Goal: Task Accomplishment & Management: Complete application form

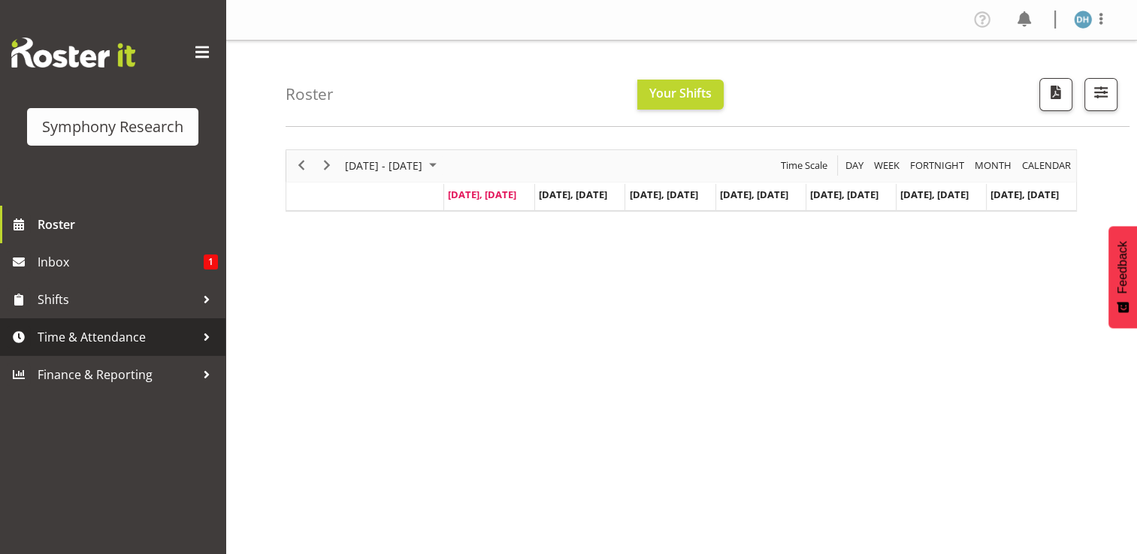
click at [116, 337] on span "Time & Attendance" at bounding box center [117, 337] width 158 height 23
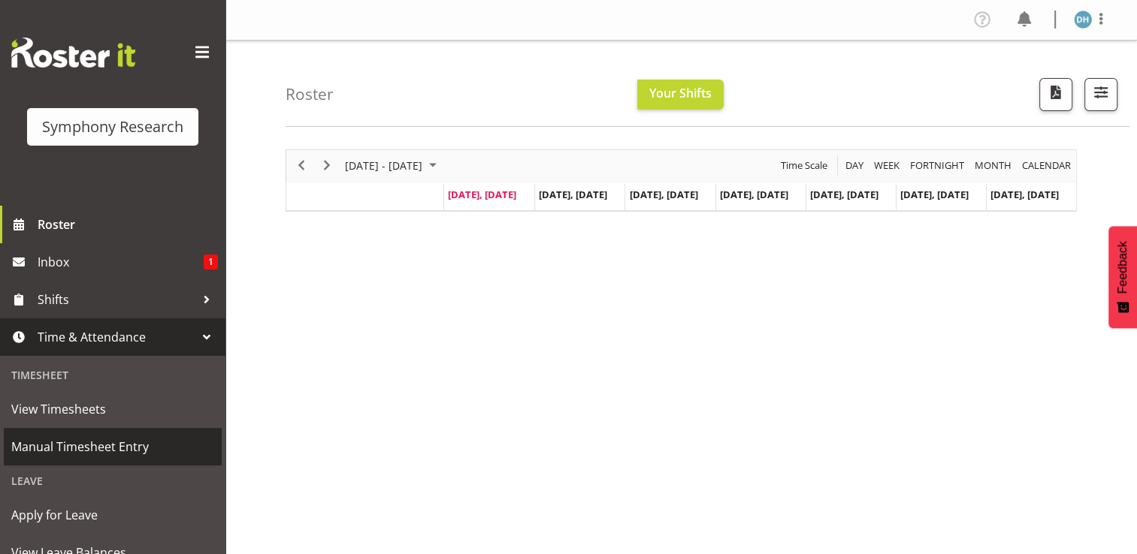
click at [120, 444] on span "Manual Timesheet Entry" at bounding box center [112, 447] width 203 height 23
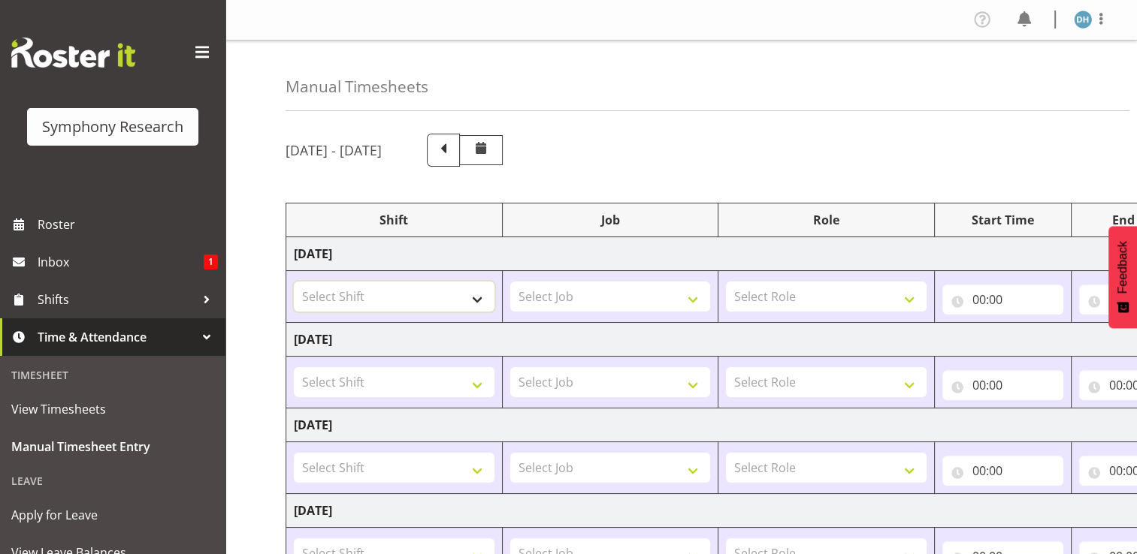
click at [479, 297] on select "Select Shift !!Project Briefing (Job to be assigned) !!Weekend Residential (Ros…" at bounding box center [394, 297] width 201 height 30
select select "56692"
click at [294, 282] on select "Select Shift !!Project Briefing (Job to be assigned) !!Weekend Residential (Ros…" at bounding box center [394, 297] width 201 height 30
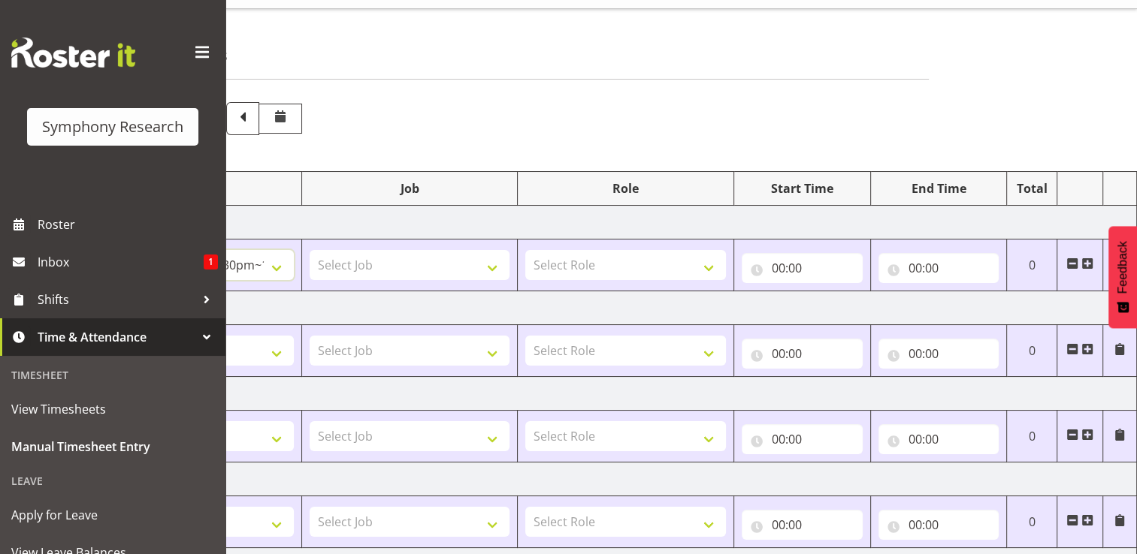
scroll to position [3, 0]
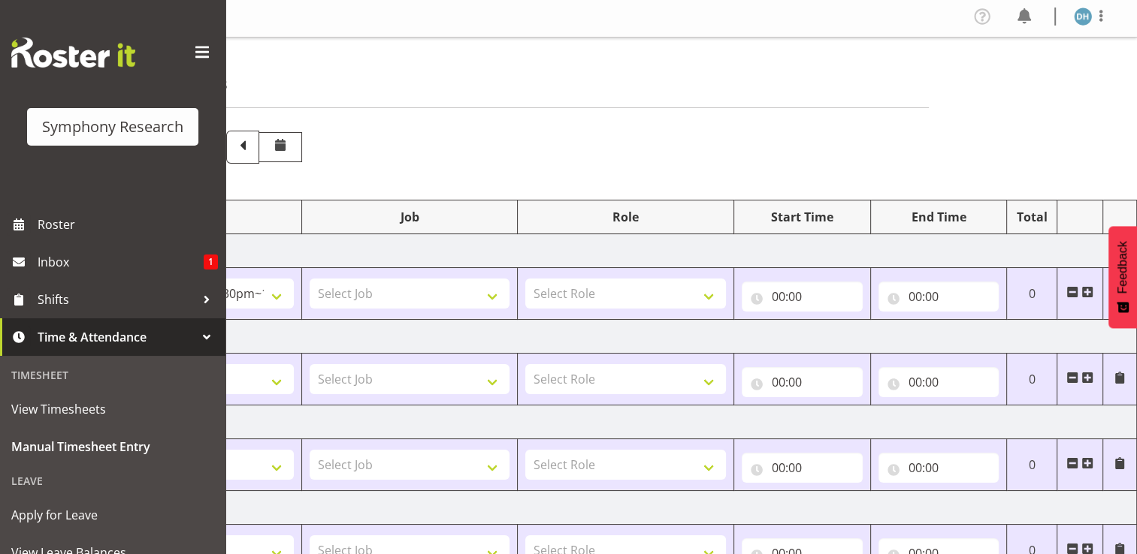
click at [1088, 293] on span at bounding box center [1087, 292] width 12 height 12
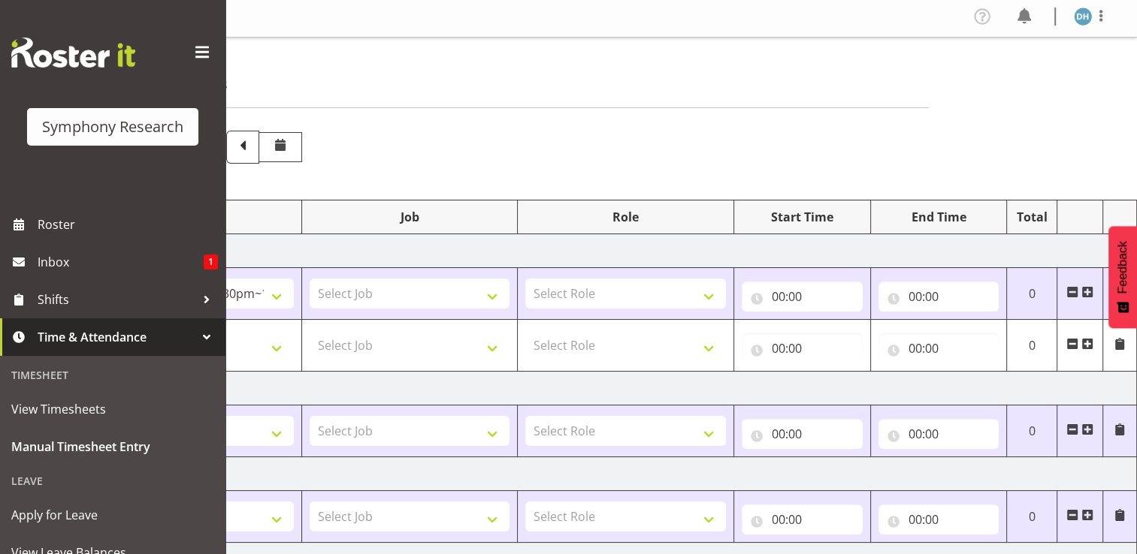
click at [1091, 342] on span at bounding box center [1087, 344] width 12 height 12
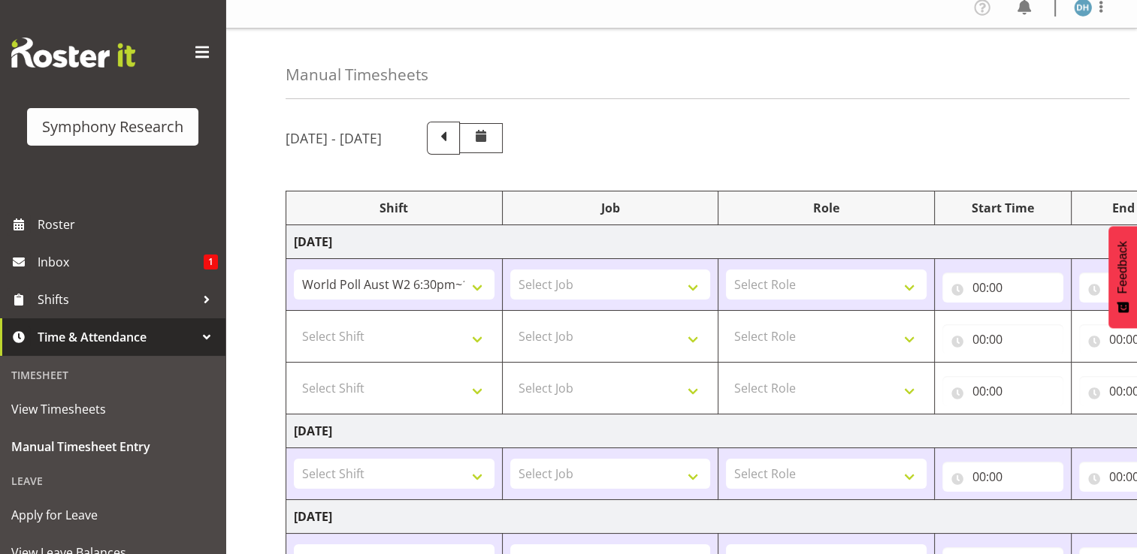
scroll to position [0, 0]
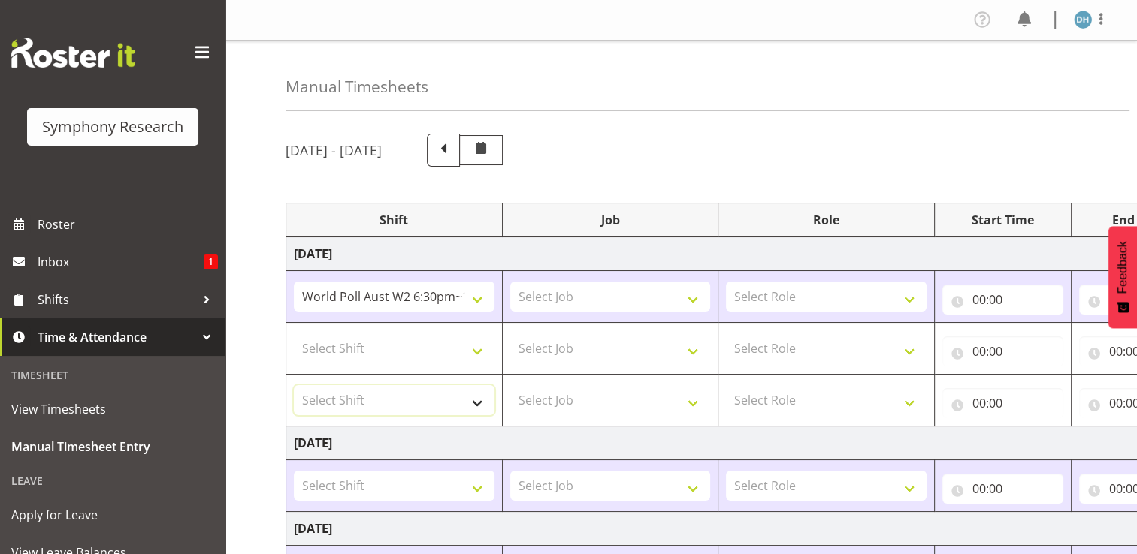
click at [472, 394] on select "Select Shift !!Project Briefing (Job to be assigned) !!Weekend Residential (Ros…" at bounding box center [394, 400] width 201 height 30
select select "15433"
click at [294, 385] on select "Select Shift !!Project Briefing (Job to be assigned) !!Weekend Residential (Ros…" at bounding box center [394, 400] width 201 height 30
click at [460, 297] on select "!!Project Briefing (Job to be assigned) !!Weekend Residential (Roster IT Shift …" at bounding box center [394, 297] width 201 height 30
click at [478, 298] on select "!!Project Briefing (Job to be assigned) !!Weekend Residential (Roster IT Shift …" at bounding box center [394, 297] width 201 height 30
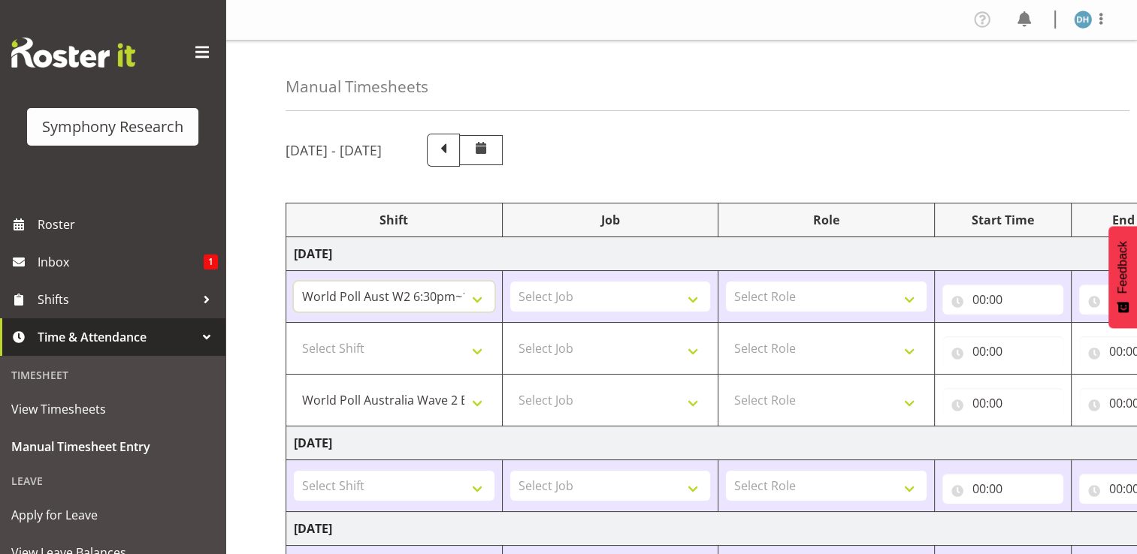
select select "15433"
click at [294, 282] on select "!!Project Briefing (Job to be assigned) !!Weekend Residential (Roster IT Shift …" at bounding box center [394, 297] width 201 height 30
click at [693, 302] on select "Select Job 550060 IF Admin 553492 World Poll Aus Wave 2 Main 2025 553493 World …" at bounding box center [610, 297] width 201 height 30
select select "10499"
click at [510, 282] on select "Select Job 550060 IF Admin 553492 World Poll Aus Wave 2 Main 2025 553493 World …" at bounding box center [610, 297] width 201 height 30
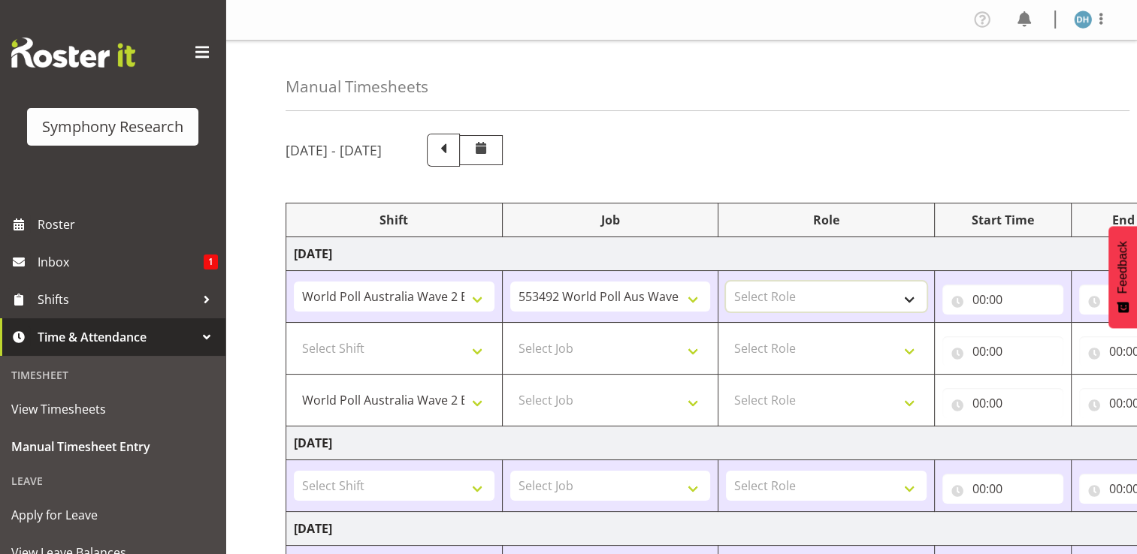
click at [909, 299] on select "Select Role Briefing Interviewing" at bounding box center [826, 297] width 201 height 30
select select "297"
click at [726, 282] on select "Select Role Briefing Interviewing" at bounding box center [826, 297] width 201 height 30
click at [478, 350] on select "Select Shift !!Project Briefing (Job to be assigned) !!Weekend Residential (Ros…" at bounding box center [394, 349] width 201 height 30
select select "15433"
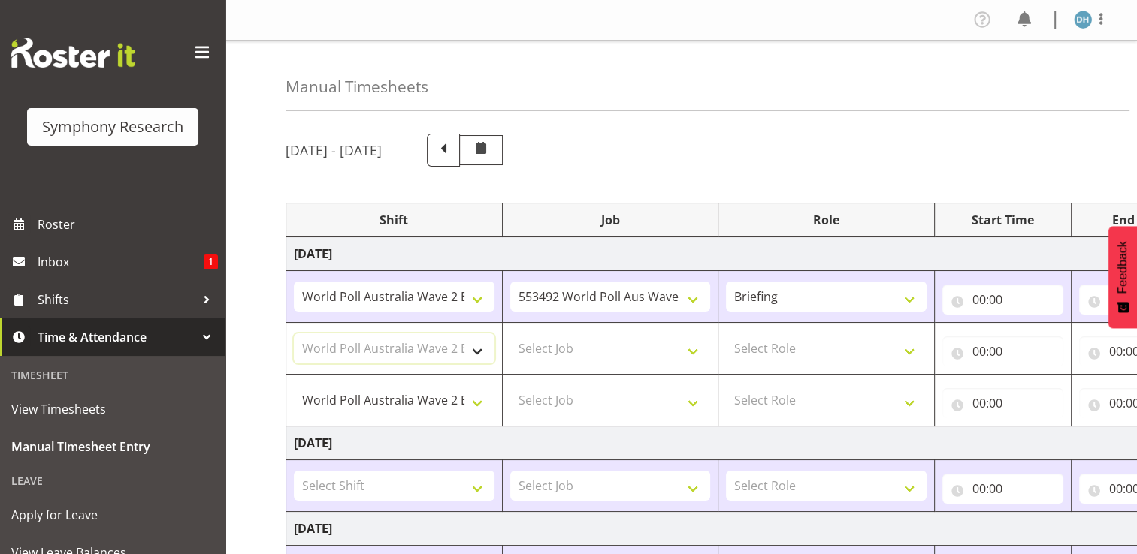
click at [294, 334] on select "Select Shift !!Project Briefing (Job to be assigned) !!Weekend Residential (Ros…" at bounding box center [394, 349] width 201 height 30
click at [476, 398] on select "!!Project Briefing (Job to be assigned) !!Weekend Residential (Roster IT Shift …" at bounding box center [394, 400] width 201 height 30
select select "56692"
click at [294, 385] on select "!!Project Briefing (Job to be assigned) !!Weekend Residential (Roster IT Shift …" at bounding box center [394, 400] width 201 height 30
click at [698, 350] on select "Select Job 550060 IF Admin 553492 World Poll Aus Wave 2 Main 2025 553493 World …" at bounding box center [610, 349] width 201 height 30
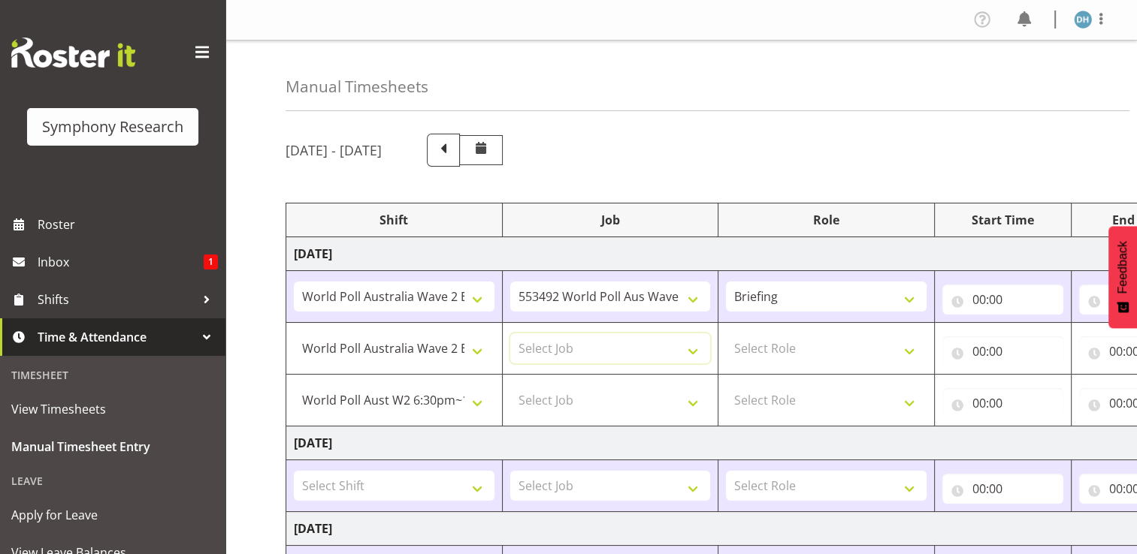
select select "10499"
click at [510, 334] on select "Select Job 550060 IF Admin 553492 World Poll Aus Wave 2 Main 2025 553493 World …" at bounding box center [610, 349] width 201 height 30
click at [690, 401] on select "Select Job 550060 IF Admin 553492 World Poll Aus Wave 2 Main 2025 553493 World …" at bounding box center [610, 400] width 201 height 30
select select "10499"
click at [510, 385] on select "Select Job 550060 IF Admin 553492 World Poll Aus Wave 2 Main 2025 553493 World …" at bounding box center [610, 400] width 201 height 30
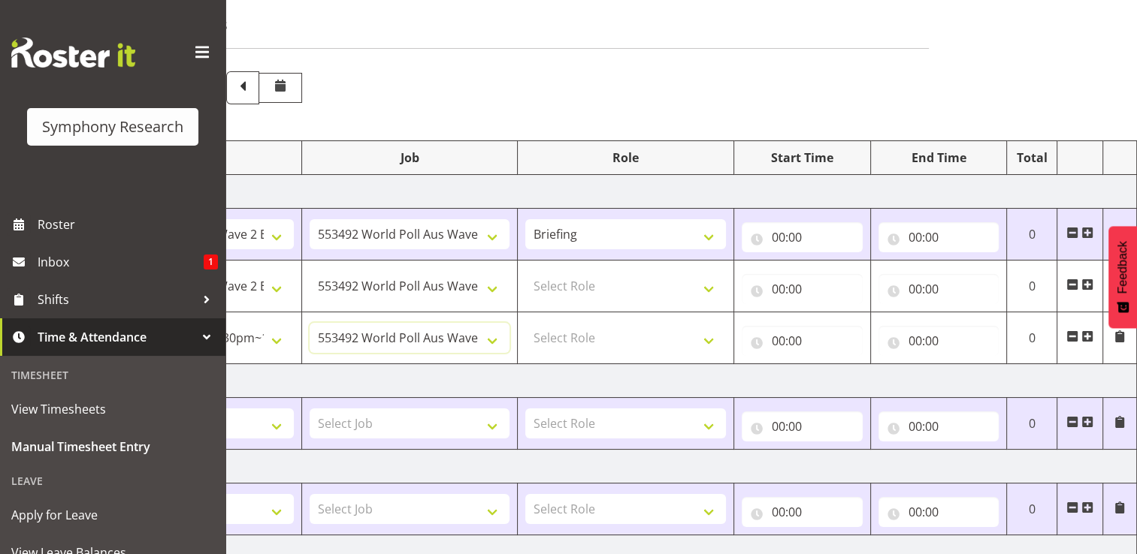
scroll to position [65, 0]
click at [795, 235] on input "00:00" at bounding box center [801, 235] width 121 height 30
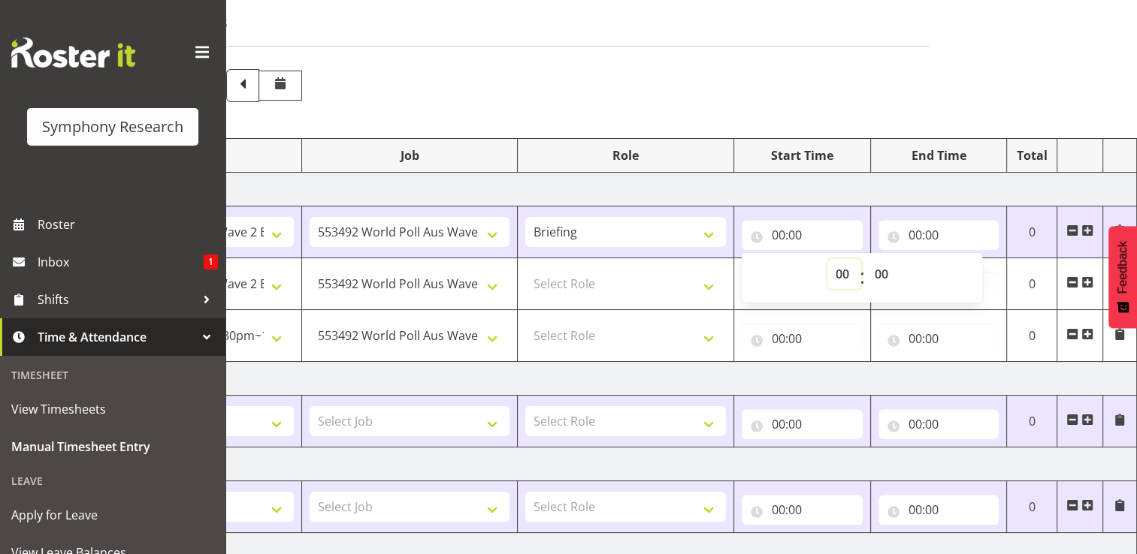
click at [839, 273] on select "00 01 02 03 04 05 06 07 08 09 10 11 12 13 14 15 16 17 18 19 20 21 22 23" at bounding box center [844, 274] width 34 height 30
select select "17"
click at [827, 259] on select "00 01 02 03 04 05 06 07 08 09 10 11 12 13 14 15 16 17 18 19 20 21 22 23" at bounding box center [844, 274] width 34 height 30
type input "17:00"
click at [937, 235] on input "00:00" at bounding box center [938, 235] width 121 height 30
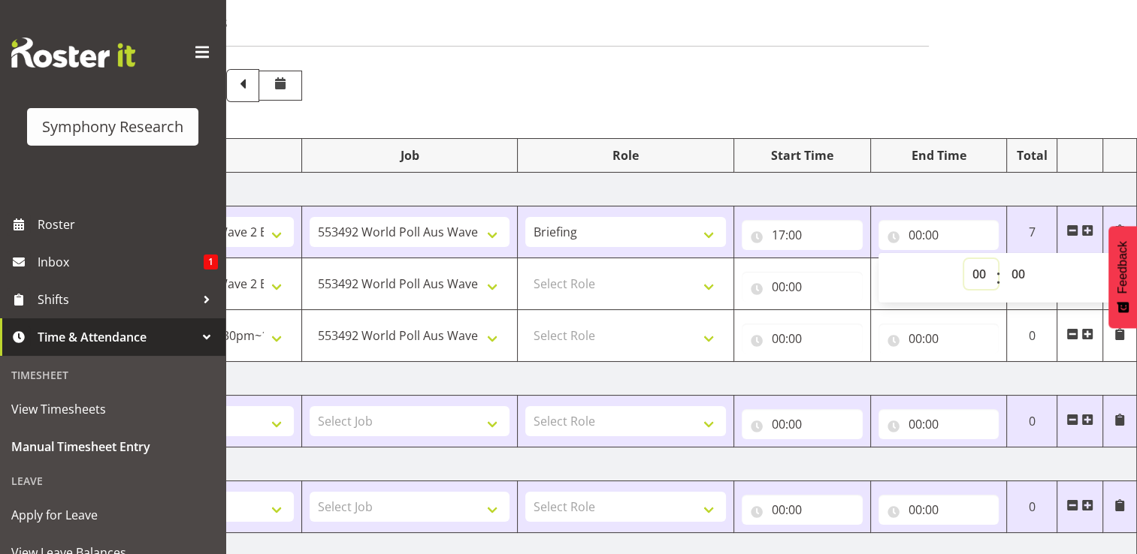
click at [983, 275] on select "00 01 02 03 04 05 06 07 08 09 10 11 12 13 14 15 16 17 18 19 20 21 22 23" at bounding box center [981, 274] width 34 height 30
select select "17"
click at [964, 259] on select "00 01 02 03 04 05 06 07 08 09 10 11 12 13 14 15 16 17 18 19 20 21 22 23" at bounding box center [981, 274] width 34 height 30
type input "17:00"
click at [1022, 274] on select "00 01 02 03 04 05 06 07 08 09 10 11 12 13 14 15 16 17 18 19 20 21 22 23 24 25 2…" at bounding box center [1020, 274] width 34 height 30
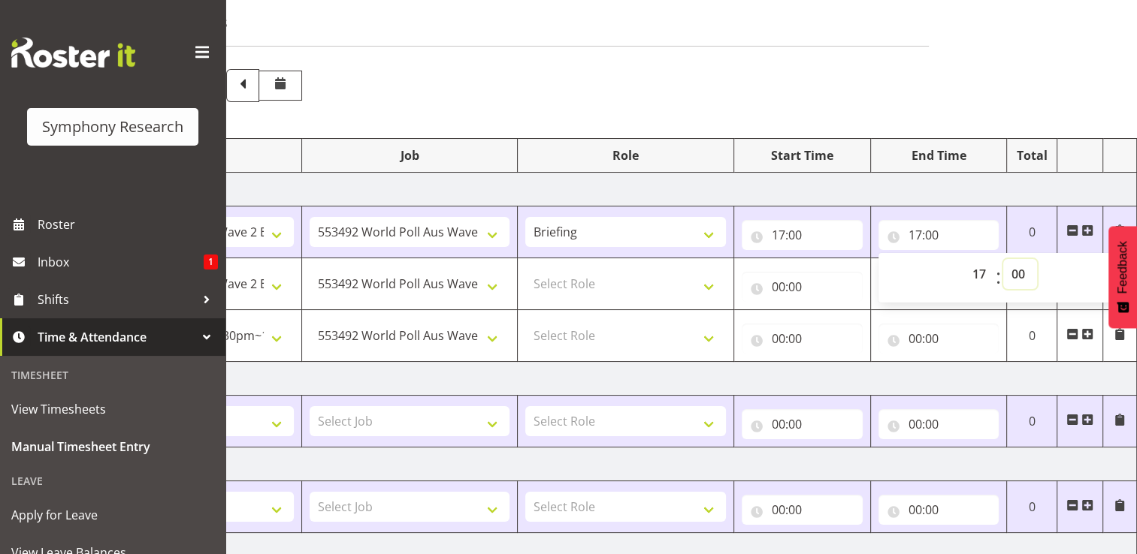
select select "5"
click at [1003, 259] on select "00 01 02 03 04 05 06 07 08 09 10 11 12 13 14 15 16 17 18 19 20 21 22 23 24 25 2…" at bounding box center [1020, 274] width 34 height 30
type input "17:05"
click at [804, 284] on input "00:00" at bounding box center [801, 287] width 121 height 30
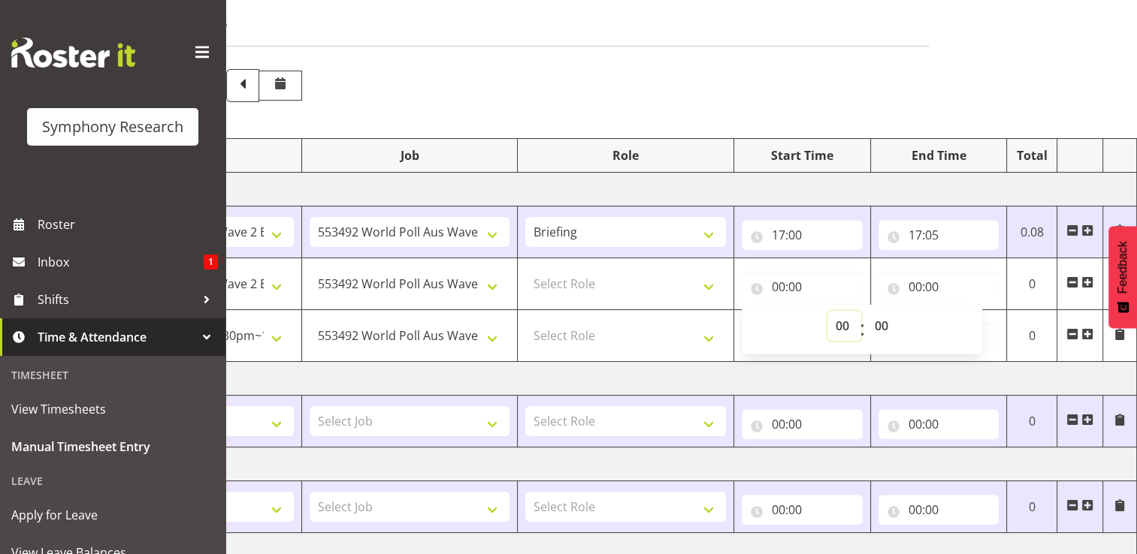
click at [844, 327] on select "00 01 02 03 04 05 06 07 08 09 10 11 12 13 14 15 16 17 18 19 20 21 22 23" at bounding box center [844, 326] width 34 height 30
select select "17"
click at [827, 311] on select "00 01 02 03 04 05 06 07 08 09 10 11 12 13 14 15 16 17 18 19 20 21 22 23" at bounding box center [844, 326] width 34 height 30
type input "17:00"
click at [881, 325] on select "00 01 02 03 04 05 06 07 08 09 10 11 12 13 14 15 16 17 18 19 20 21 22 23 24 25 2…" at bounding box center [883, 326] width 34 height 30
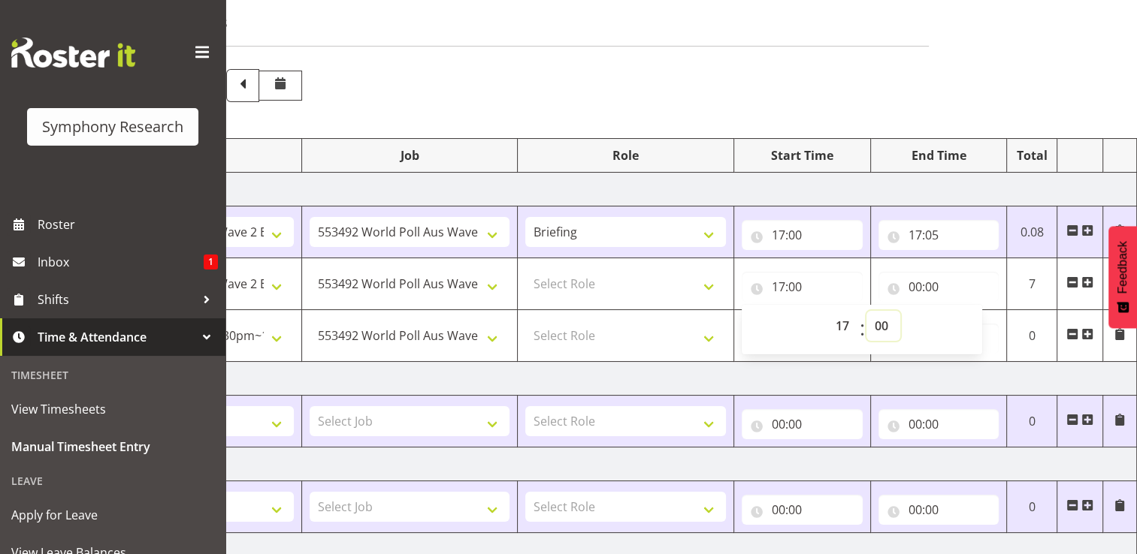
select select "5"
click at [866, 311] on select "00 01 02 03 04 05 06 07 08 09 10 11 12 13 14 15 16 17 18 19 20 21 22 23 24 25 2…" at bounding box center [883, 326] width 34 height 30
type input "17:05"
click at [925, 285] on input "00:00" at bounding box center [938, 287] width 121 height 30
click at [980, 327] on select "00 01 02 03 04 05 06 07 08 09 10 11 12 13 14 15 16 17 18 19 20 21 22 23" at bounding box center [981, 326] width 34 height 30
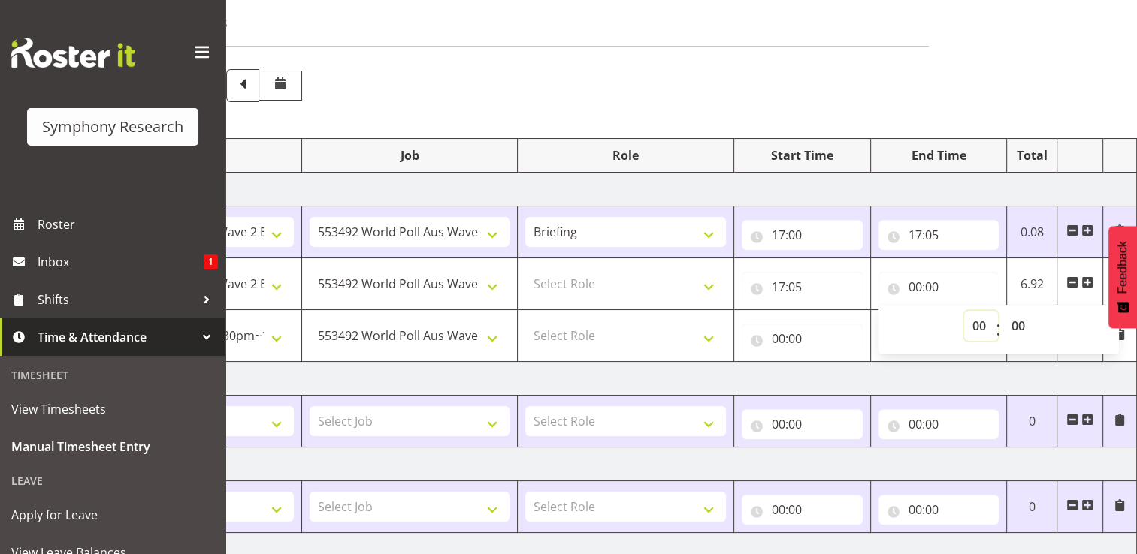
select select "19"
click at [964, 311] on select "00 01 02 03 04 05 06 07 08 09 10 11 12 13 14 15 16 17 18 19 20 21 22 23" at bounding box center [981, 326] width 34 height 30
type input "19:00"
click at [1019, 326] on select "00 01 02 03 04 05 06 07 08 09 10 11 12 13 14 15 16 17 18 19 20 21 22 23 24 25 2…" at bounding box center [1020, 326] width 34 height 30
select select "45"
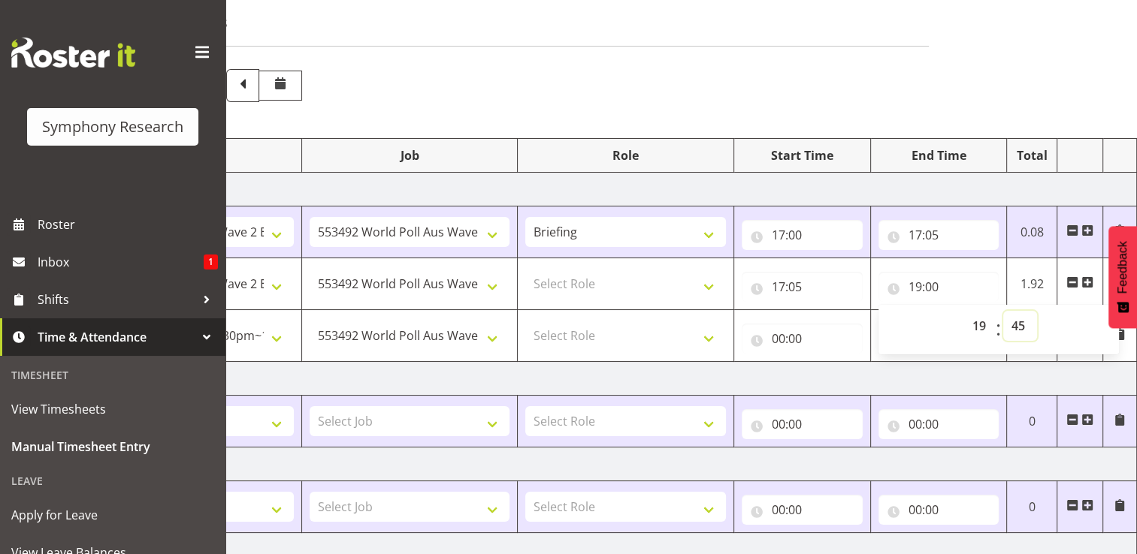
click at [1003, 311] on select "00 01 02 03 04 05 06 07 08 09 10 11 12 13 14 15 16 17 18 19 20 21 22 23 24 25 2…" at bounding box center [1020, 326] width 34 height 30
type input "19:45"
click at [787, 337] on input "00:00" at bounding box center [801, 339] width 121 height 30
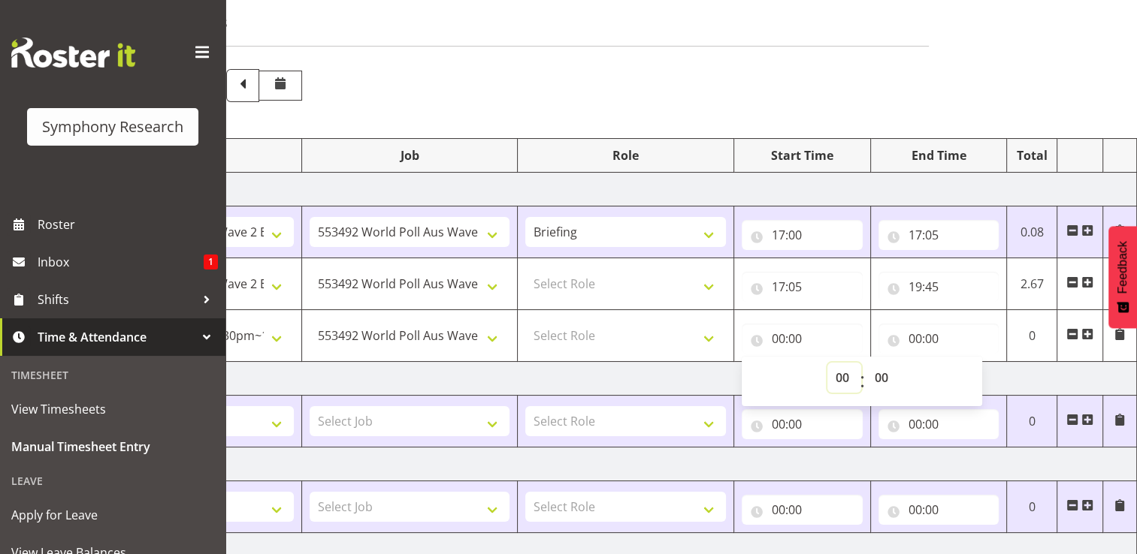
click at [838, 379] on select "00 01 02 03 04 05 06 07 08 09 10 11 12 13 14 15 16 17 18 19 20 21 22 23" at bounding box center [844, 378] width 34 height 30
select select "20"
click at [827, 363] on select "00 01 02 03 04 05 06 07 08 09 10 11 12 13 14 15 16 17 18 19 20 21 22 23" at bounding box center [844, 378] width 34 height 30
type input "20:00"
click at [886, 377] on select "00 01 02 03 04 05 06 07 08 09 10 11 12 13 14 15 16 17 18 19 20 21 22 23 24 25 2…" at bounding box center [883, 378] width 34 height 30
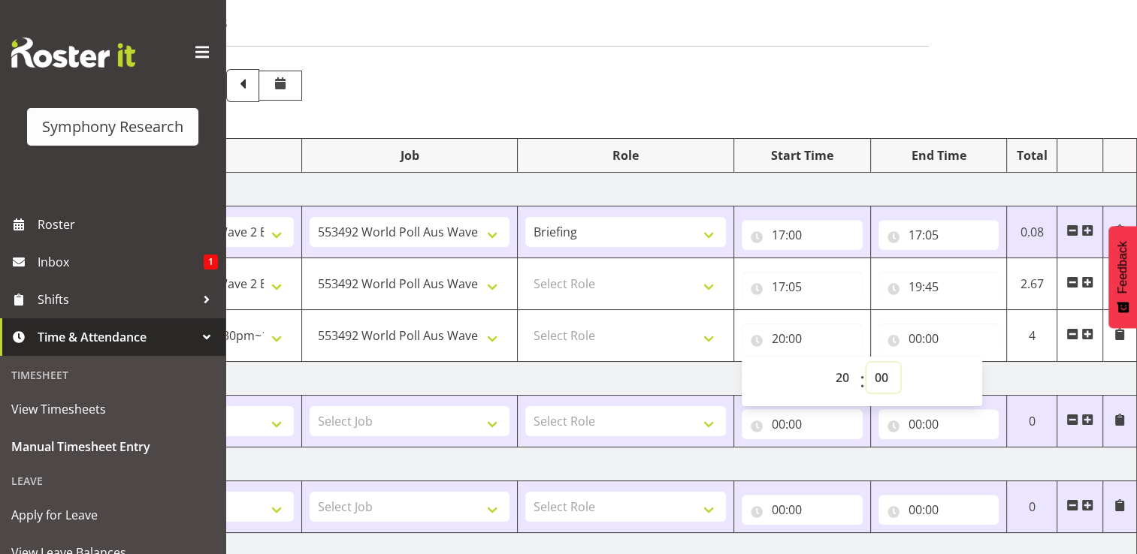
select select "15"
click at [866, 363] on select "00 01 02 03 04 05 06 07 08 09 10 11 12 13 14 15 16 17 18 19 20 21 22 23 24 25 2…" at bounding box center [883, 378] width 34 height 30
type input "20:15"
click at [925, 338] on input "00:00" at bounding box center [938, 339] width 121 height 30
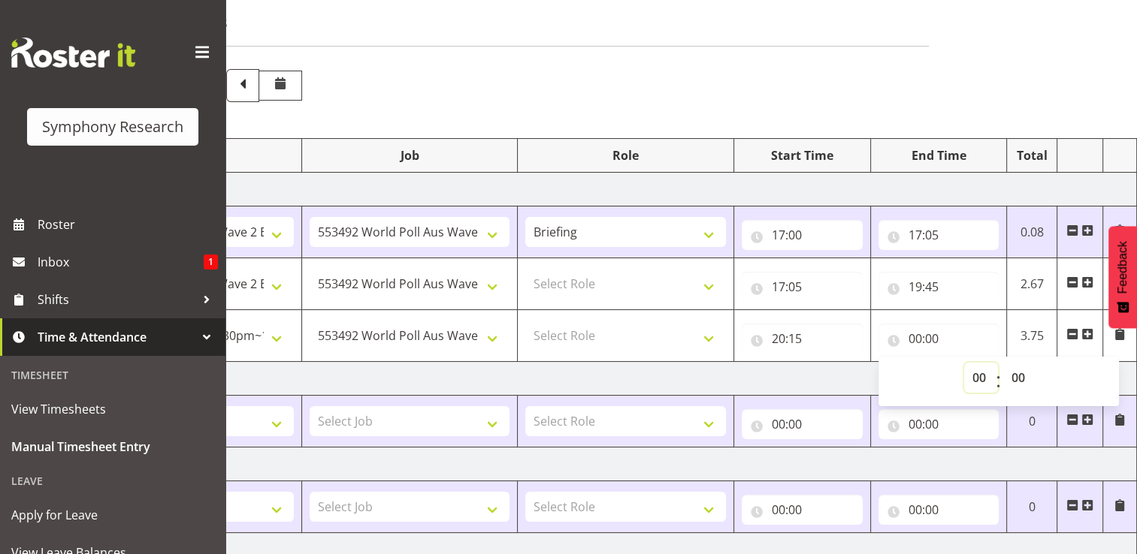
click at [979, 376] on select "00 01 02 03 04 05 06 07 08 09 10 11 12 13 14 15 16 17 18 19 20 21 22 23" at bounding box center [981, 378] width 34 height 30
select select "22"
click at [964, 363] on select "00 01 02 03 04 05 06 07 08 09 10 11 12 13 14 15 16 17 18 19 20 21 22 23" at bounding box center [981, 378] width 34 height 30
type input "22:00"
click at [1021, 377] on select "00 01 02 03 04 05 06 07 08 09 10 11 12 13 14 15 16 17 18 19 20 21 22 23 24 25 2…" at bounding box center [1020, 378] width 34 height 30
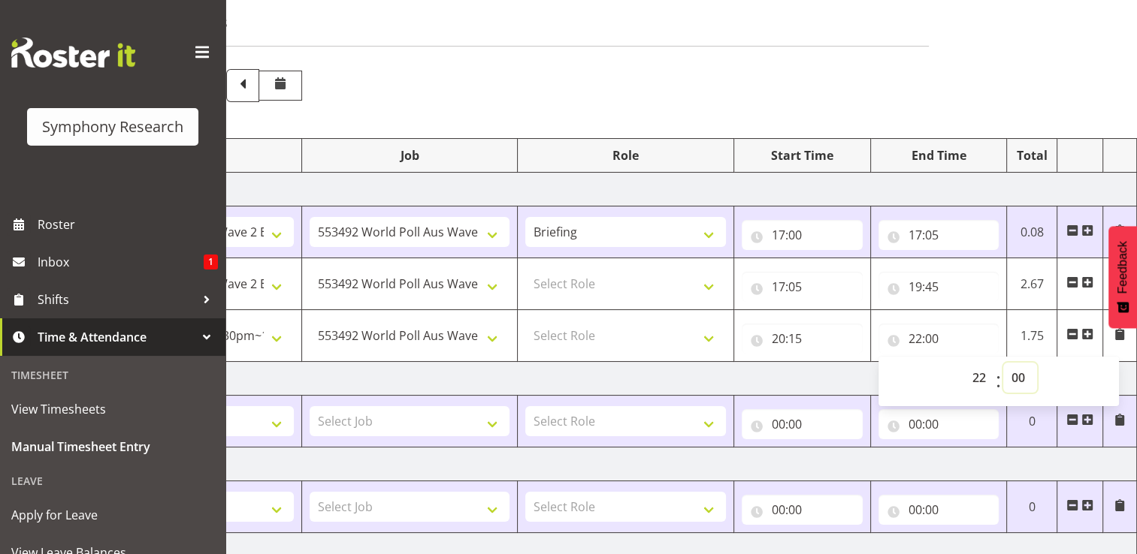
select select "30"
click at [1003, 363] on select "00 01 02 03 04 05 06 07 08 09 10 11 12 13 14 15 16 17 18 19 20 21 22 23 24 25 2…" at bounding box center [1020, 378] width 34 height 30
type input "22:30"
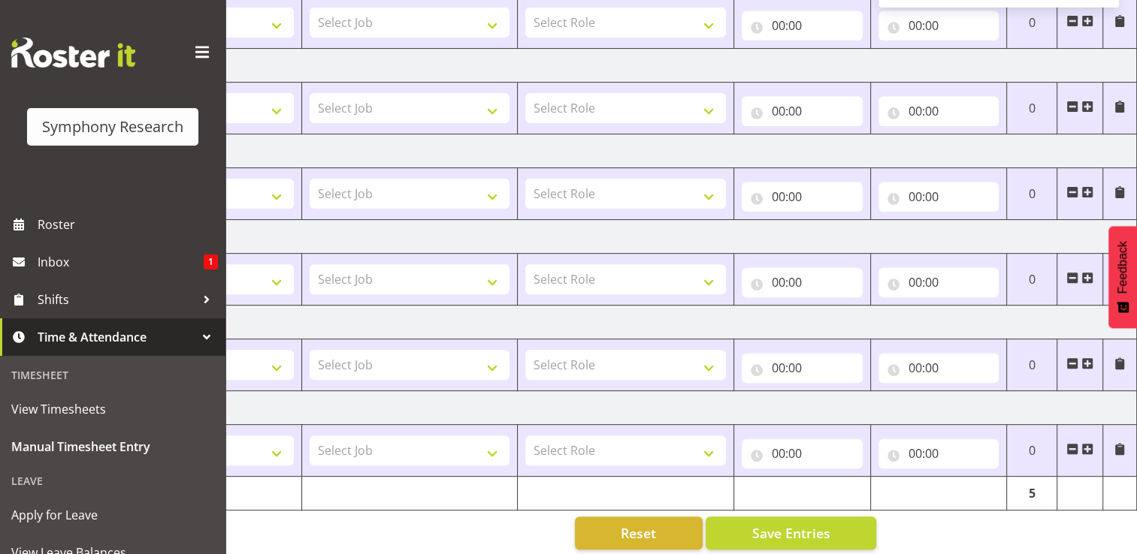
scroll to position [466, 0]
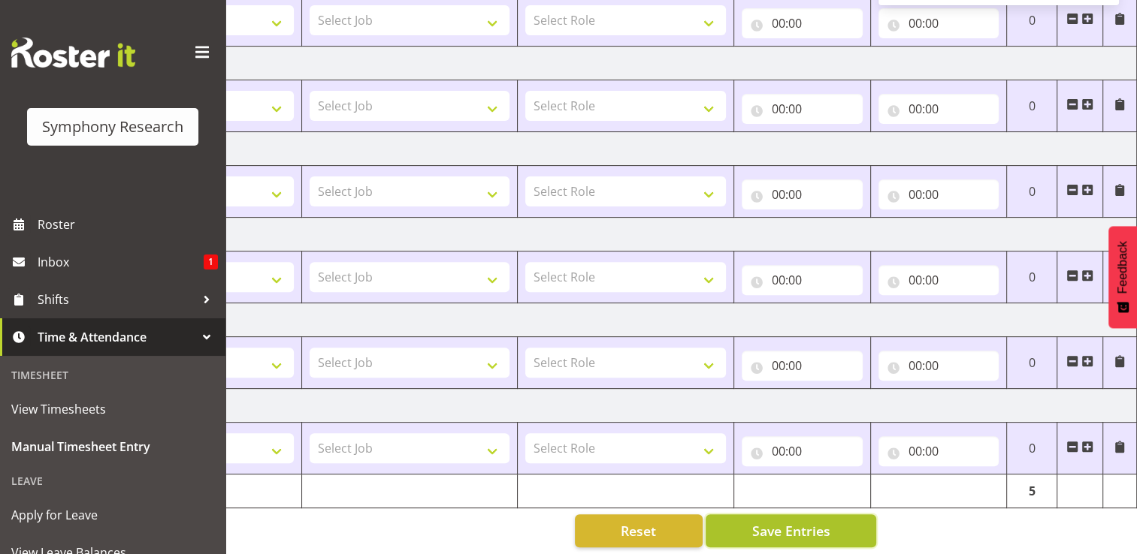
click at [781, 531] on span "Save Entries" at bounding box center [790, 531] width 78 height 20
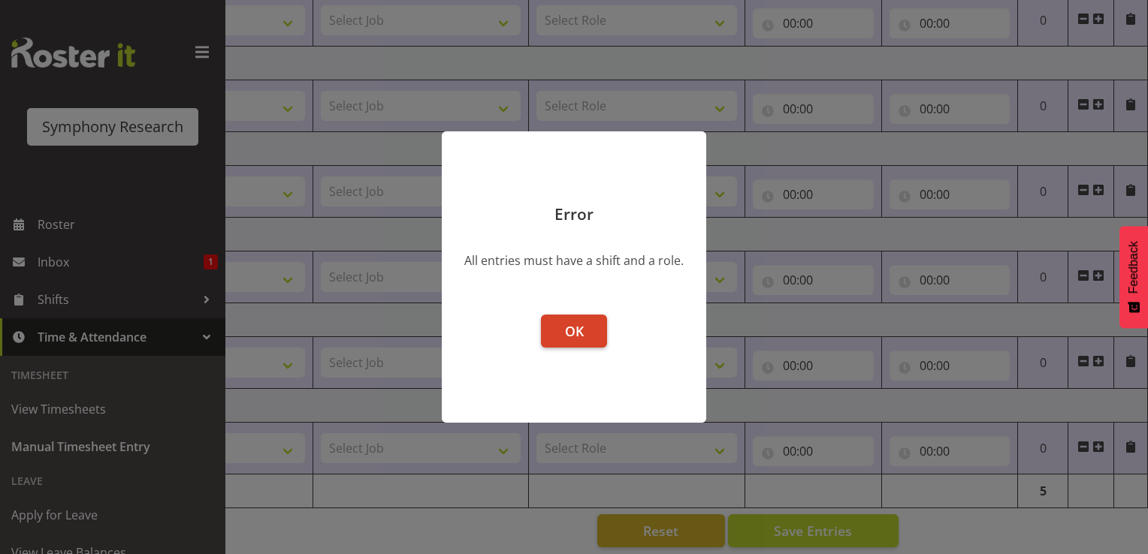
click at [574, 337] on span "OK" at bounding box center [574, 331] width 19 height 18
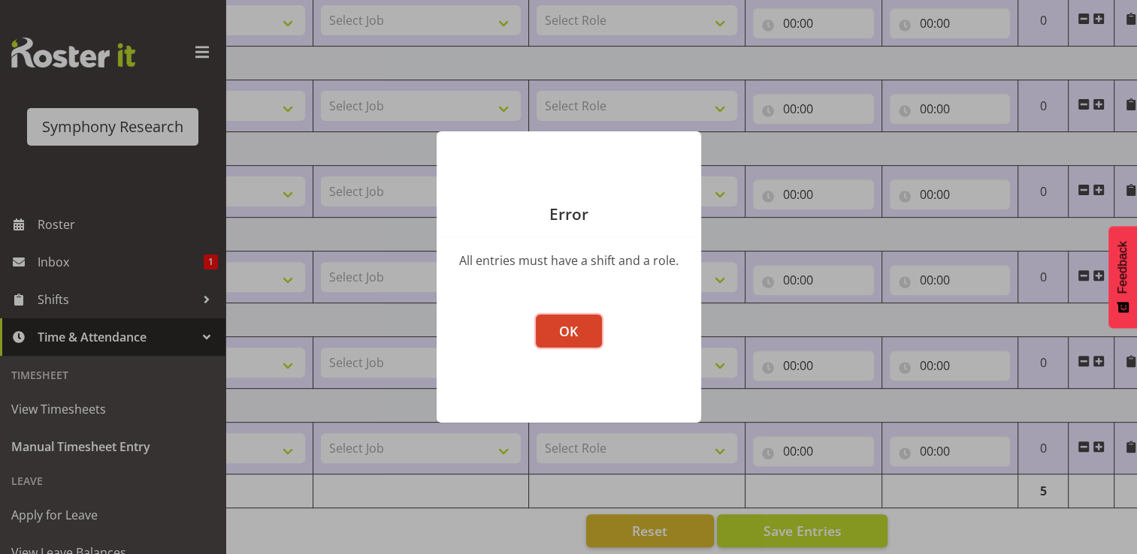
click at [578, 337] on button "OK" at bounding box center [569, 331] width 66 height 33
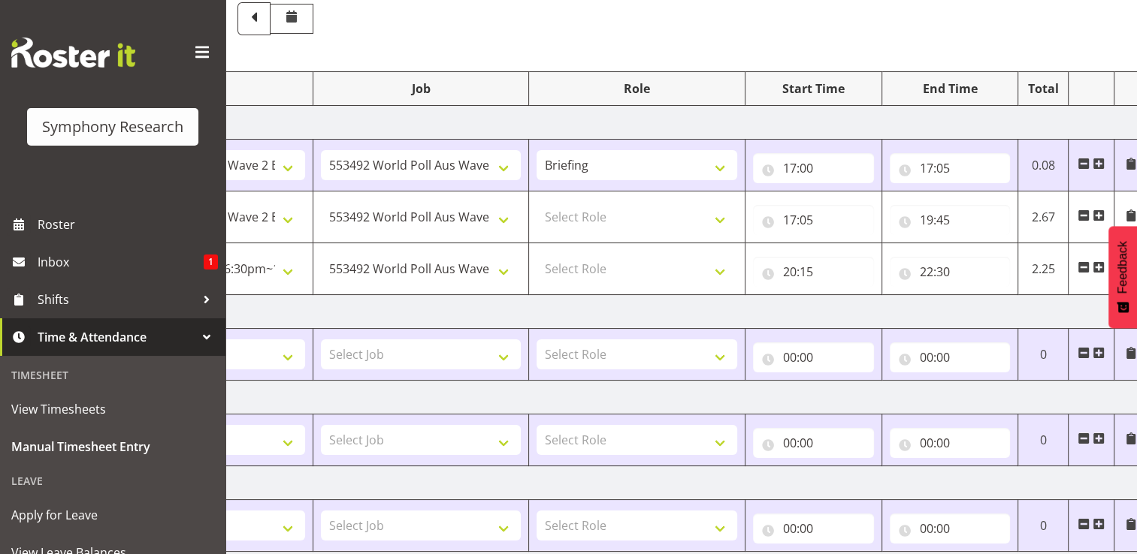
scroll to position [105, 0]
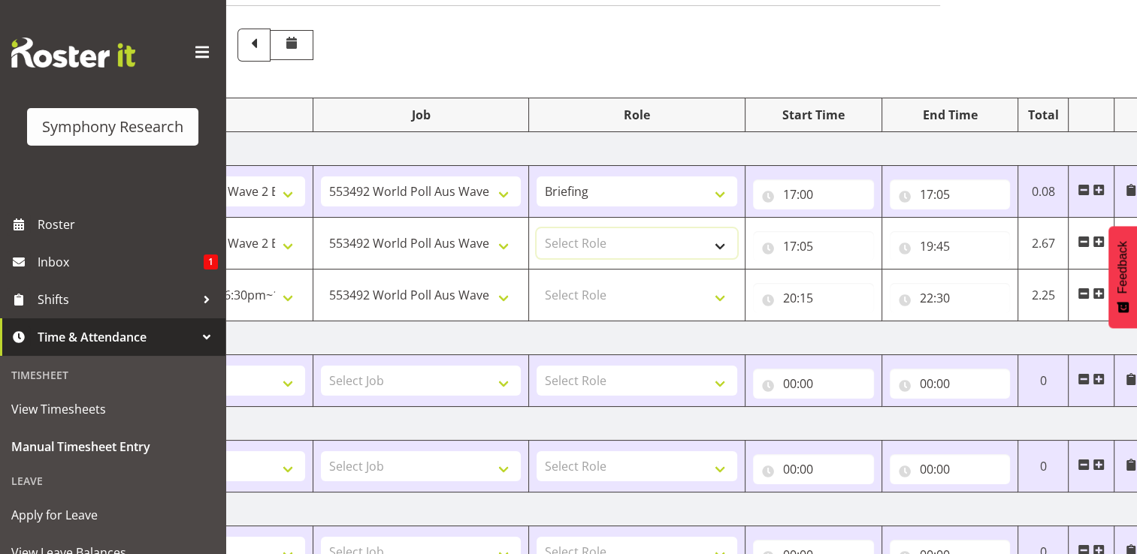
click at [719, 245] on select "Select Role Briefing Interviewing" at bounding box center [636, 243] width 201 height 30
select select "47"
click at [536, 228] on select "Select Role Briefing Interviewing" at bounding box center [636, 243] width 201 height 30
click at [725, 296] on select "Select Role Briefing Interviewing" at bounding box center [636, 295] width 201 height 30
select select "47"
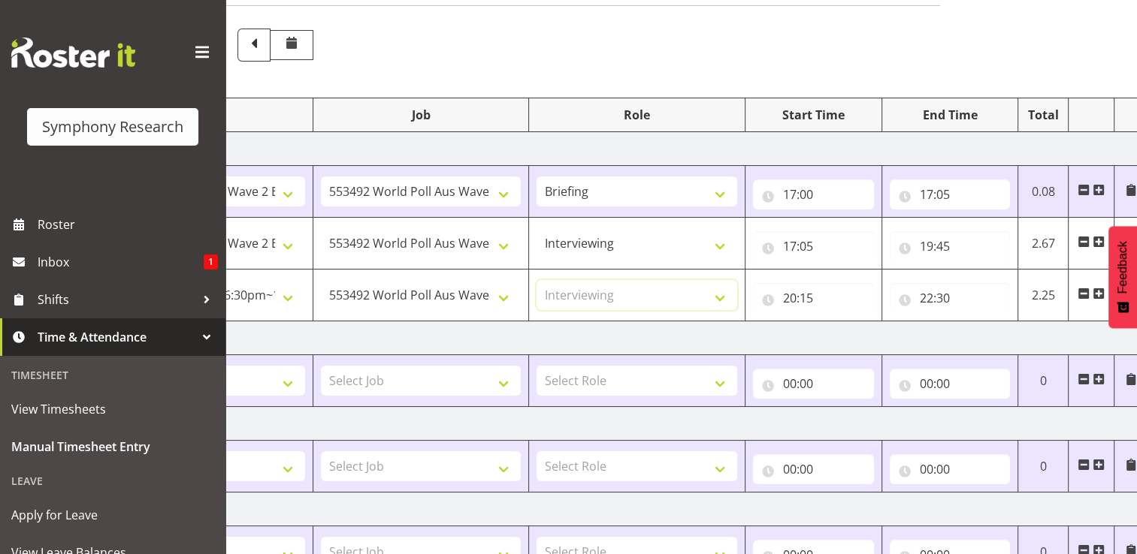
click at [536, 280] on select "Select Role Briefing Interviewing" at bounding box center [636, 295] width 201 height 30
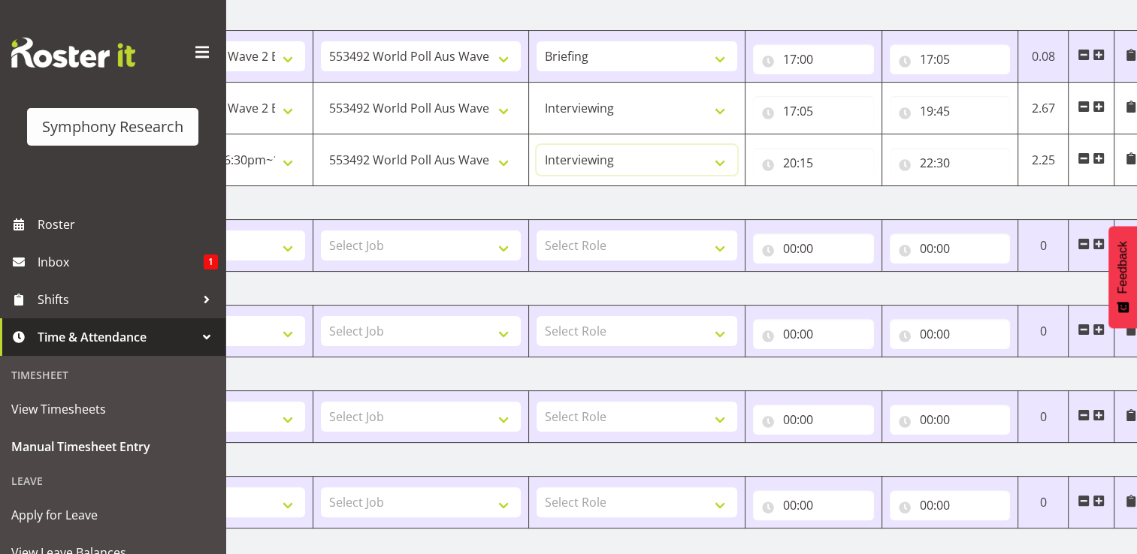
scroll to position [478, 0]
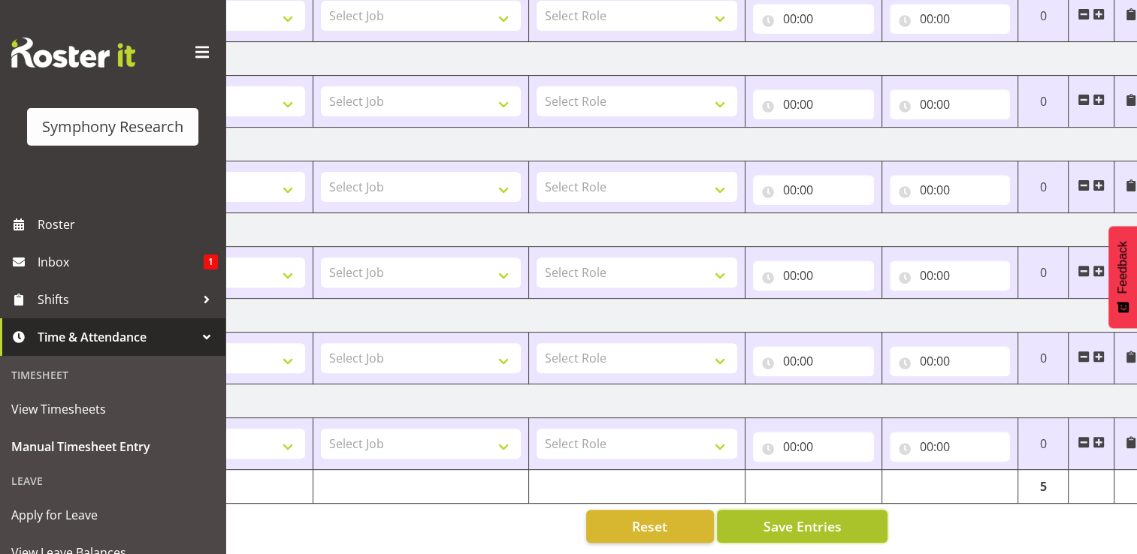
click at [793, 517] on span "Save Entries" at bounding box center [801, 527] width 78 height 20
select select "47"
type input "17:05"
type input "19:45"
select select "56692"
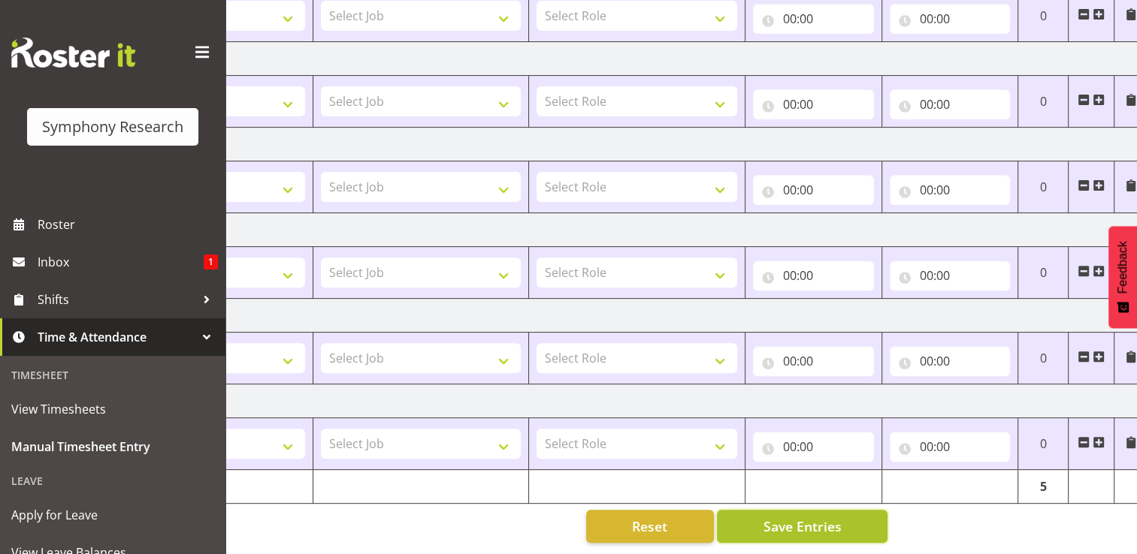
type input "20:15"
type input "22:30"
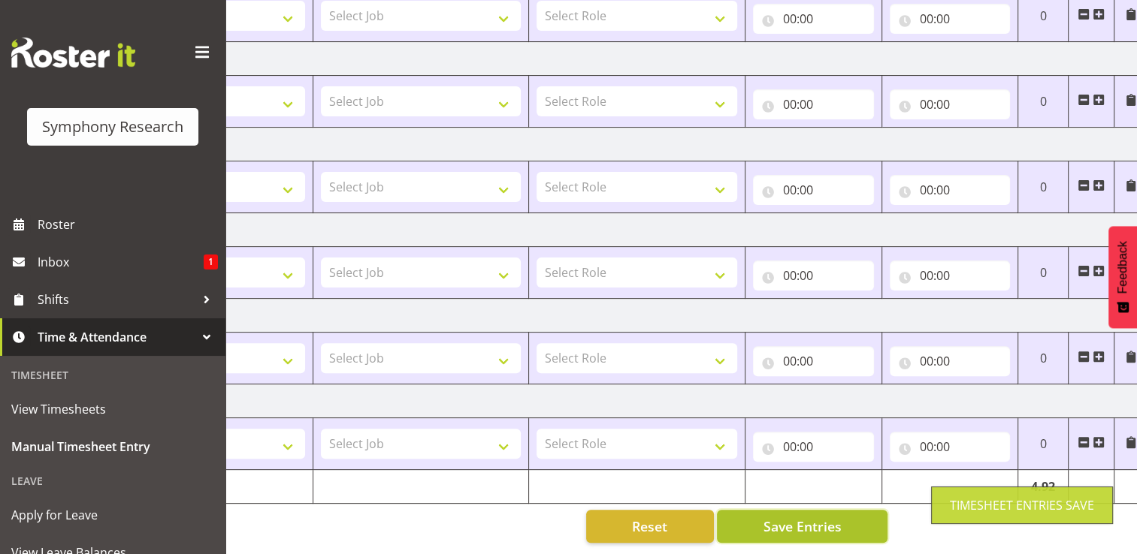
click at [789, 517] on span "Save Entries" at bounding box center [801, 527] width 78 height 20
